Goal: Information Seeking & Learning: Learn about a topic

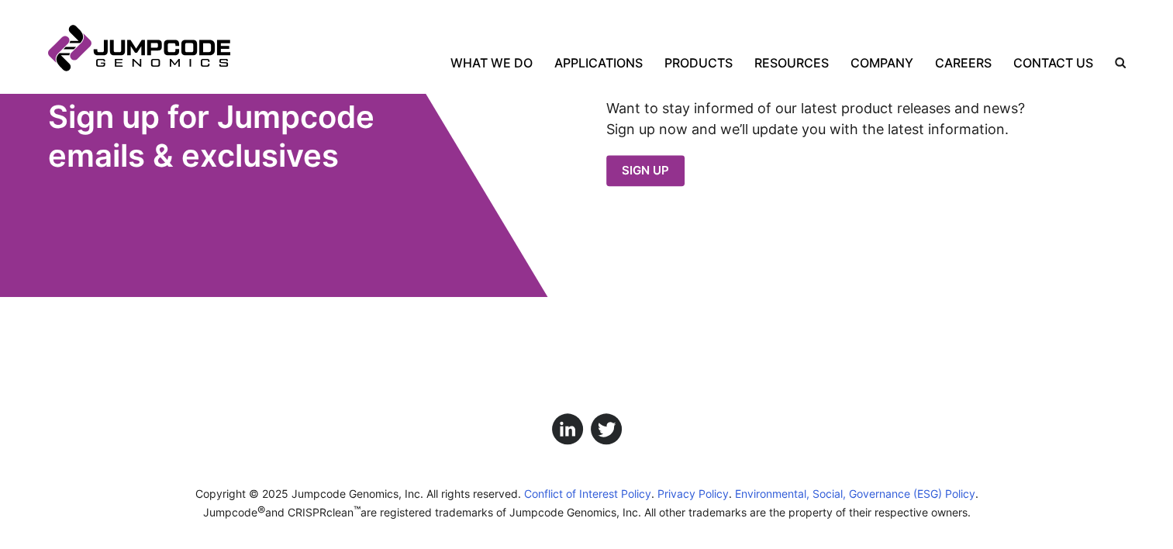
scroll to position [1745, 0]
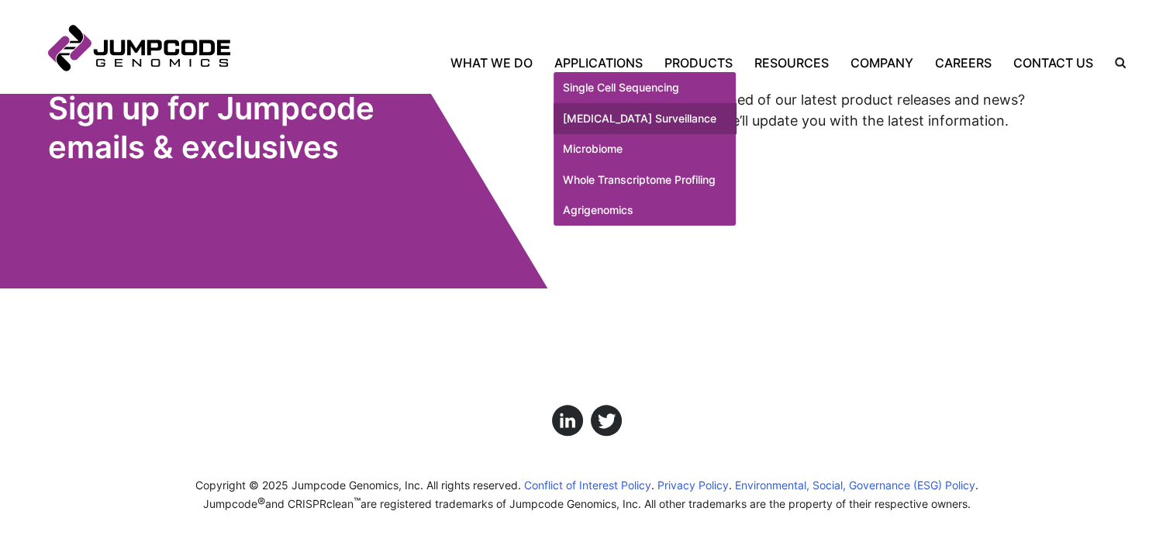
click at [599, 127] on link "[MEDICAL_DATA] Surveillance" at bounding box center [645, 118] width 182 height 31
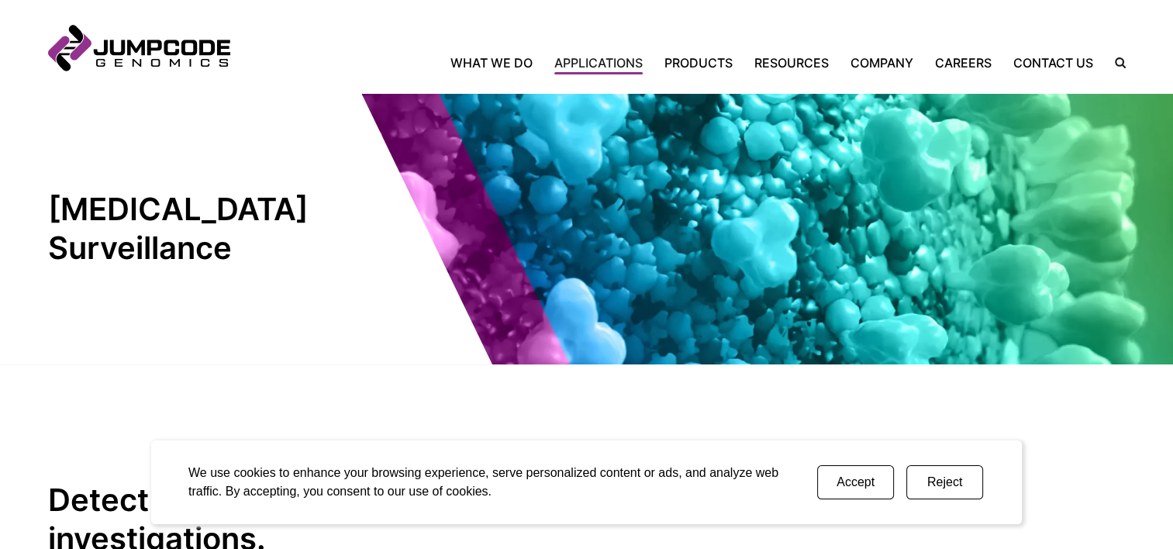
click at [857, 481] on button "Accept" at bounding box center [855, 482] width 77 height 34
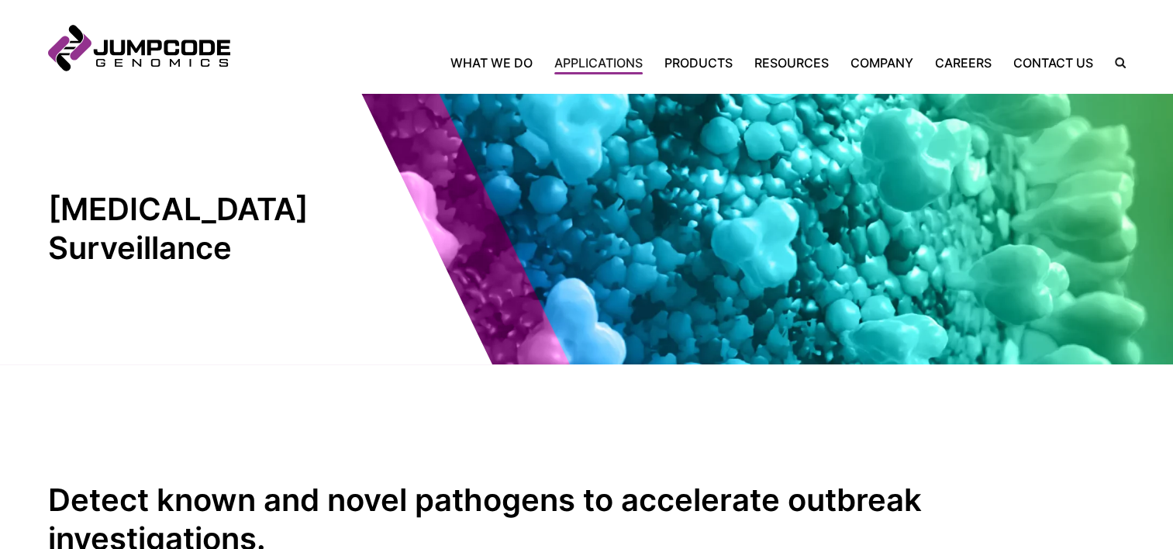
click at [71, 416] on inner-wrap "Detect known and novel pathogens to accelerate outbreak investigations. The [ME…" at bounding box center [587, 549] width 1078 height 371
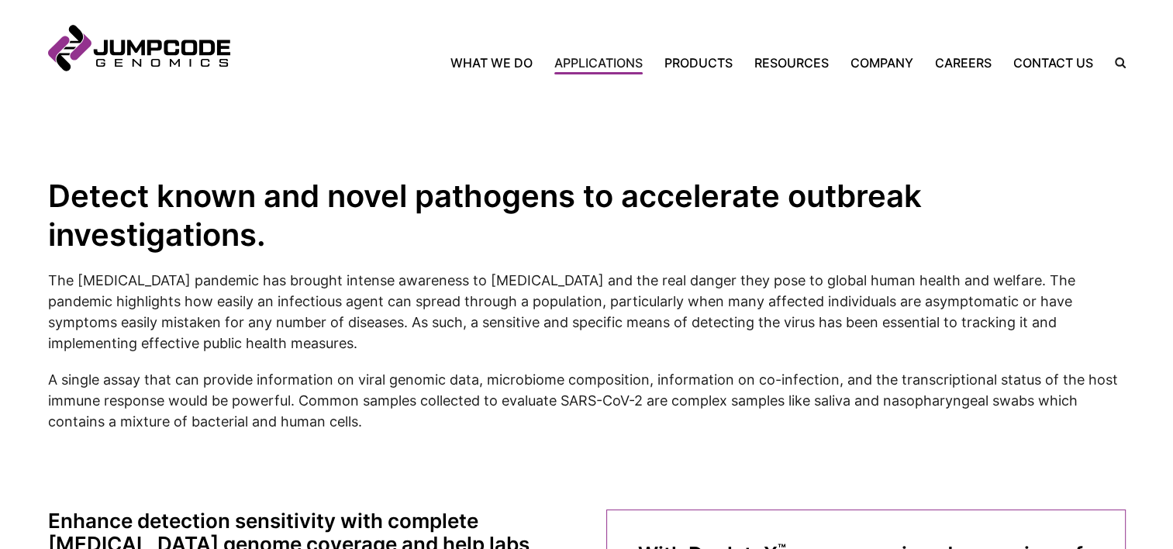
scroll to position [303, 0]
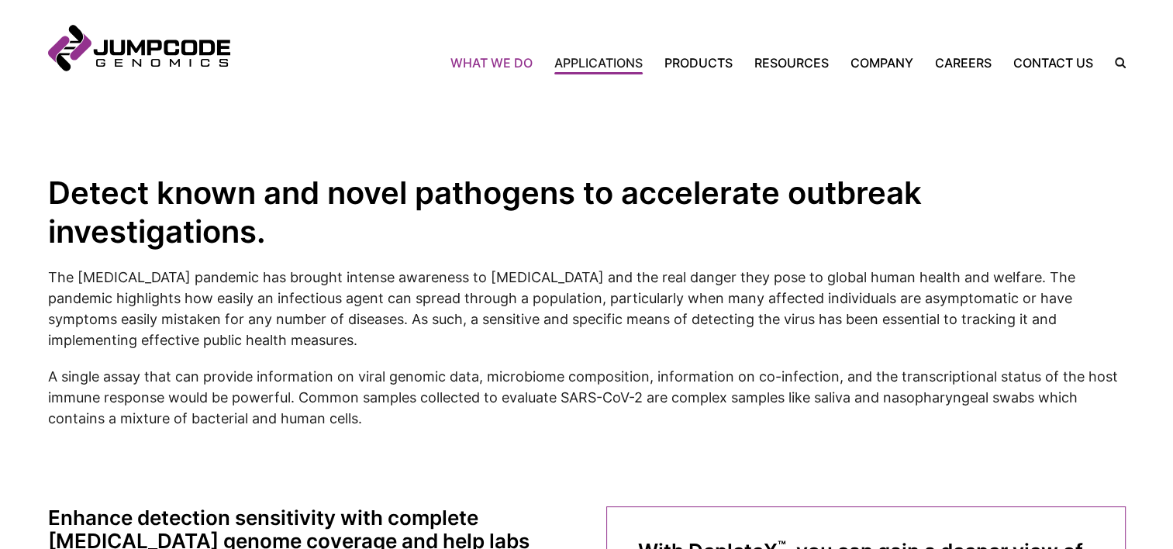
click at [513, 67] on link "What We Do" at bounding box center [497, 63] width 93 height 19
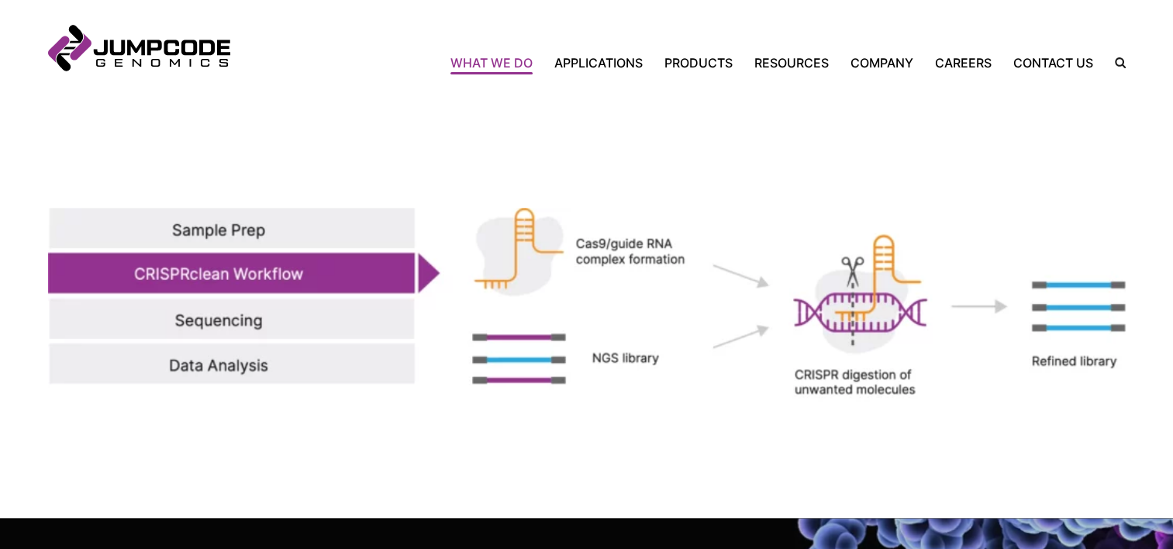
scroll to position [1999, 0]
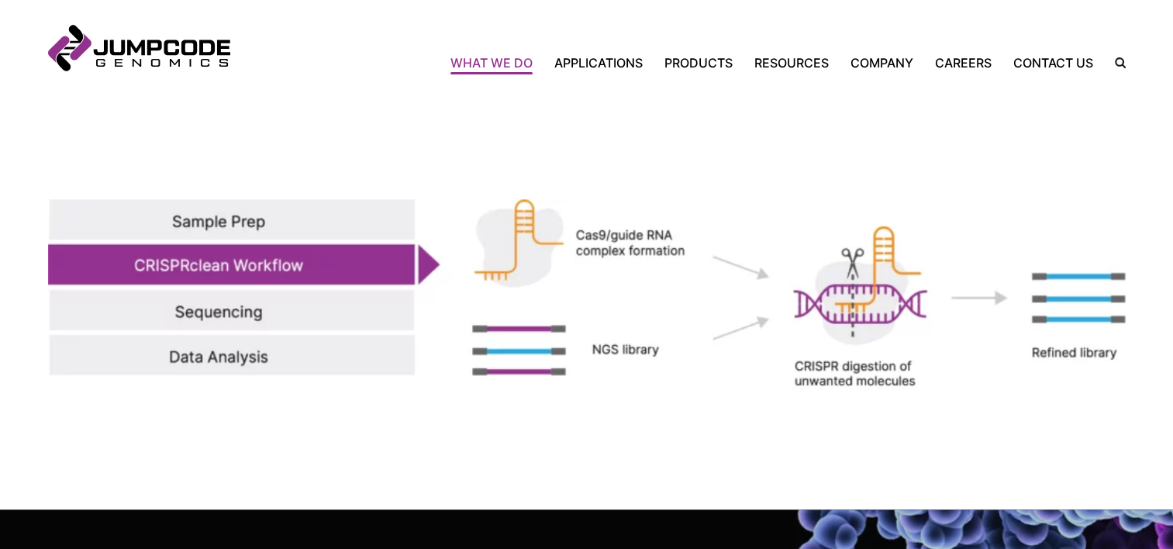
click at [917, 381] on img at bounding box center [587, 296] width 1078 height 194
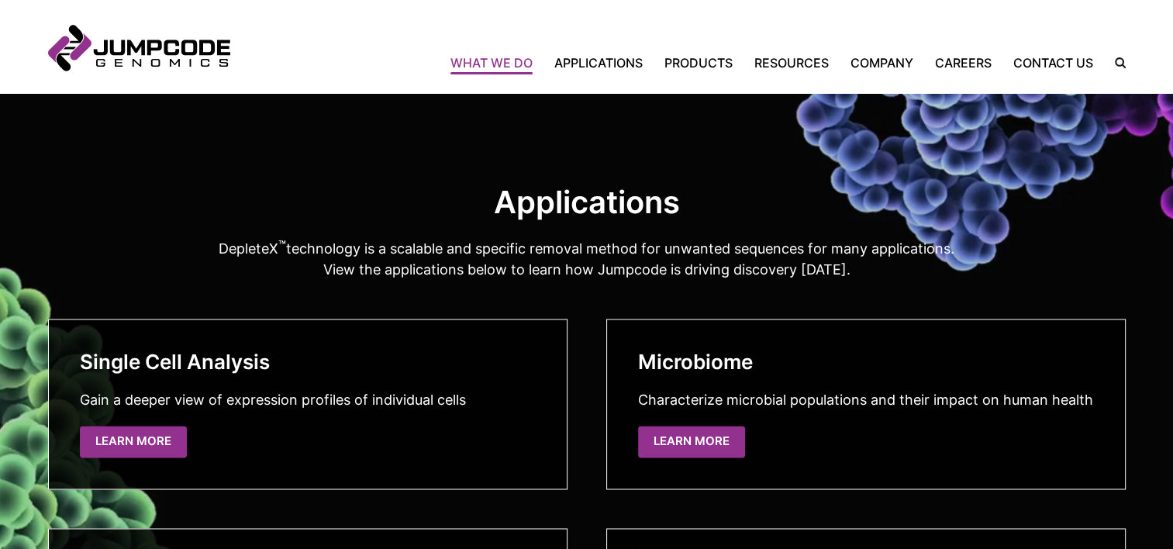
scroll to position [2482, 0]
